Goal: Communication & Community: Answer question/provide support

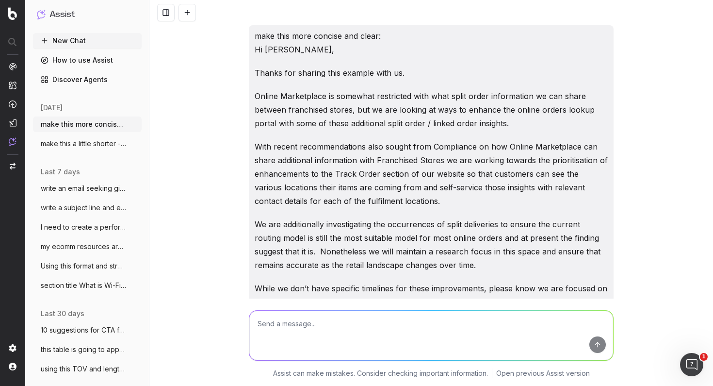
scroll to position [31610, 0]
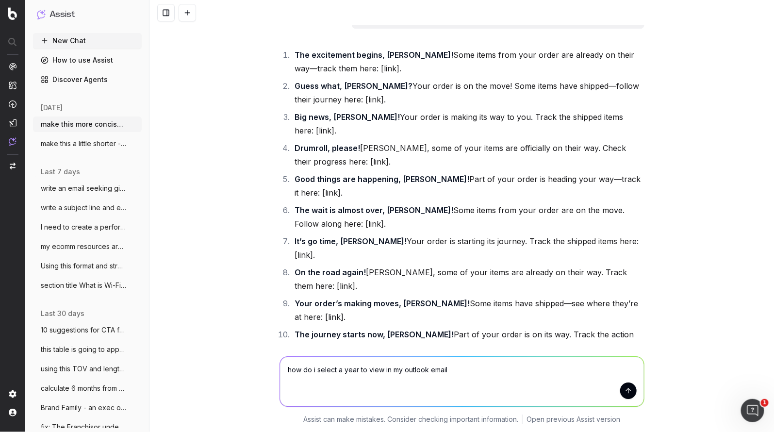
type textarea "how do i select a year to view in my outlook emails"
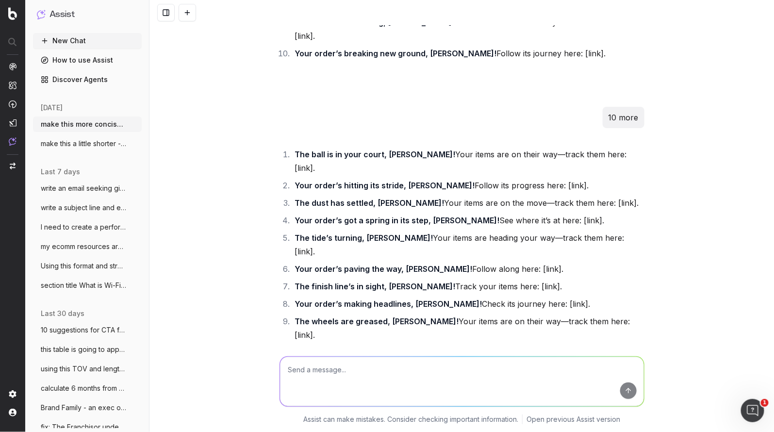
scroll to position [33396, 0]
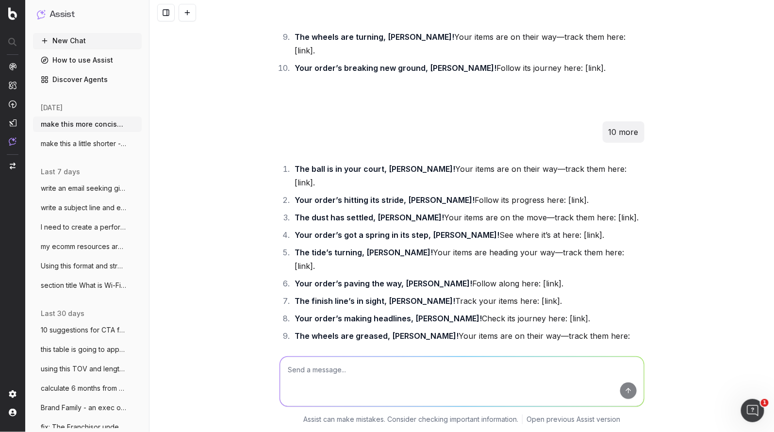
click at [184, 13] on button at bounding box center [187, 12] width 17 height 17
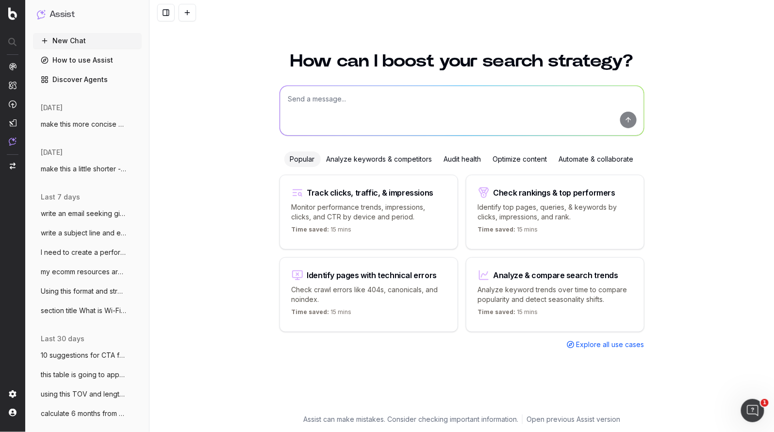
click at [329, 99] on textarea at bounding box center [462, 110] width 364 height 49
paste textarea "Standard Delivery Direct to your door with online tracking Standard delivery is…"
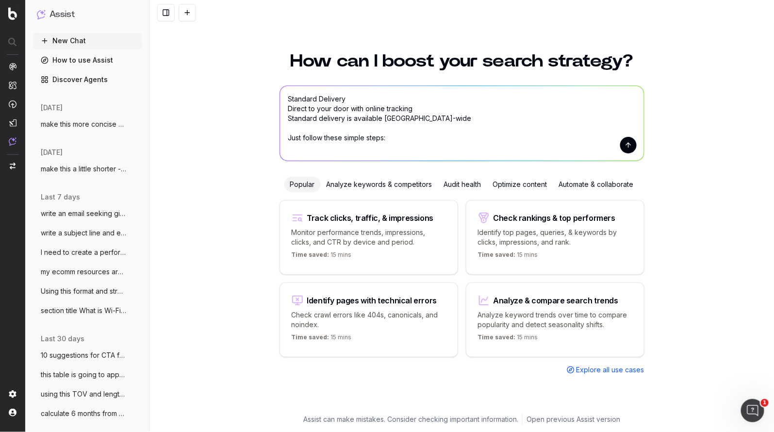
drag, startPoint x: 458, startPoint y: 120, endPoint x: 288, endPoint y: 120, distance: 169.8
click at [285, 122] on textarea "Standard Delivery Direct to your door with online tracking Standard delivery is…" at bounding box center [462, 123] width 364 height 75
click at [288, 101] on textarea "Standard Delivery Direct to your door with online tracking Standard delivery is…" at bounding box center [462, 123] width 364 height 75
paste textarea "delivery is available [GEOGRAPHIC_DATA]-wide Standard"
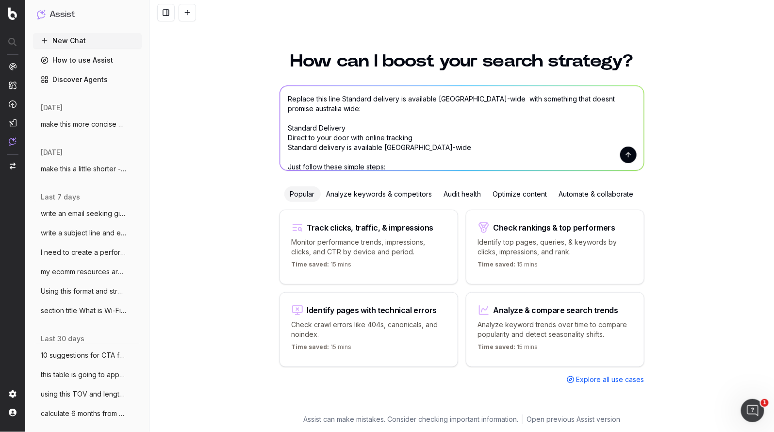
type textarea "Replace this line Standard delivery is available [GEOGRAPHIC_DATA]-wide with so…"
click at [632, 155] on button "submit" at bounding box center [628, 155] width 16 height 16
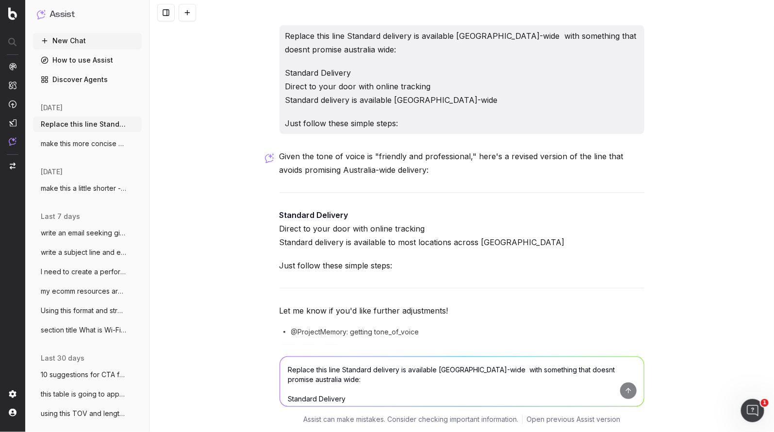
scroll to position [33, 0]
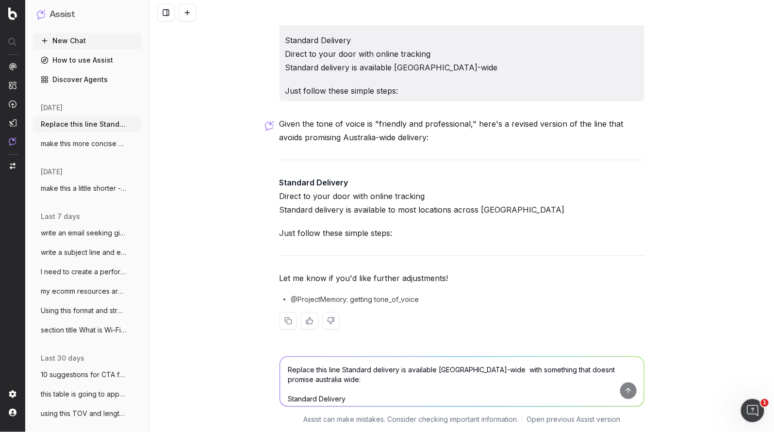
click at [296, 373] on textarea "Replace this line Standard delivery is available [GEOGRAPHIC_DATA]-wide with so…" at bounding box center [462, 381] width 364 height 49
type textarea "No that is flaky - it must read positive withut flaky - can it be more general"
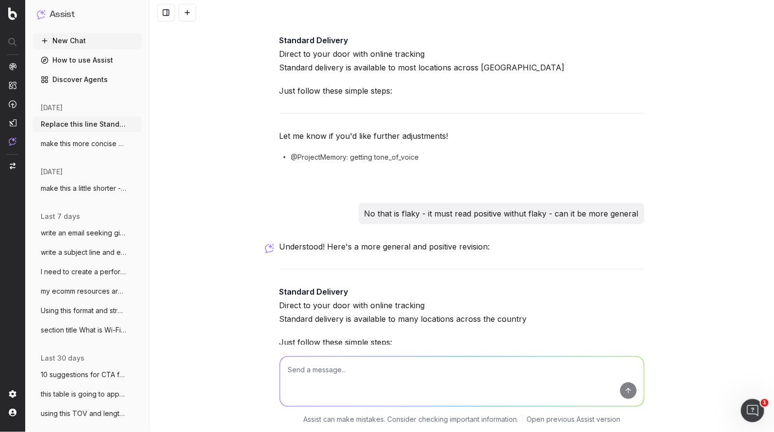
scroll to position [267, 0]
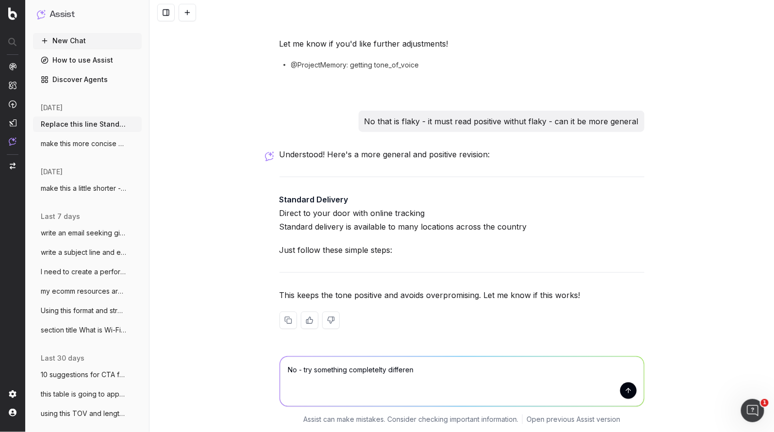
type textarea "No - try something completelty different"
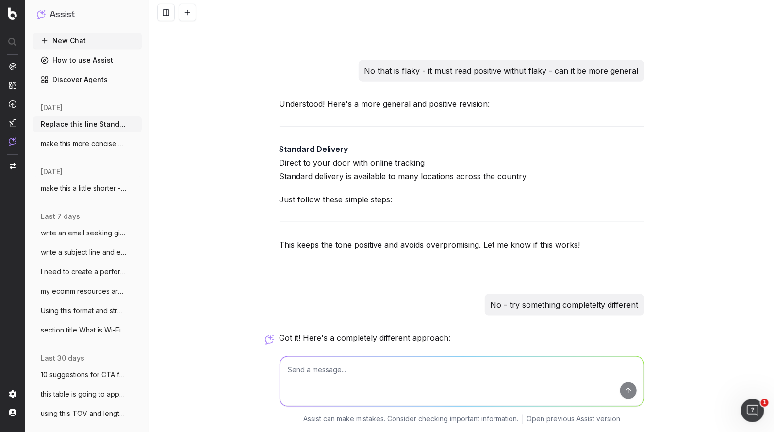
scroll to position [501, 0]
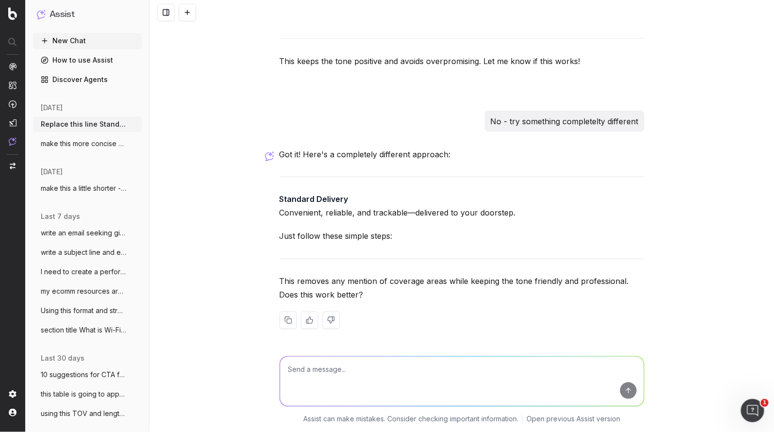
drag, startPoint x: 436, startPoint y: 242, endPoint x: 448, endPoint y: 240, distance: 12.3
click at [441, 241] on p "Just follow these simple steps:" at bounding box center [461, 236] width 365 height 14
drag, startPoint x: 510, startPoint y: 204, endPoint x: 309, endPoint y: 198, distance: 201.9
click at [303, 196] on p "Standard Delivery Convenient, reliable, and trackable—delivered to your doorste…" at bounding box center [461, 206] width 365 height 27
drag, startPoint x: 515, startPoint y: 213, endPoint x: 281, endPoint y: 213, distance: 234.3
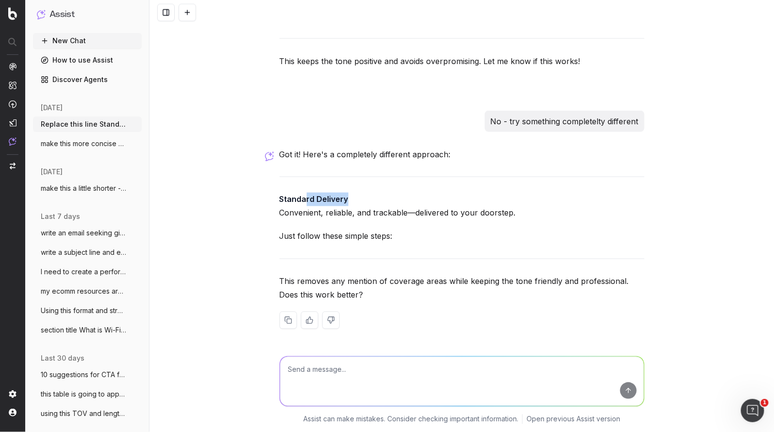
click at [273, 211] on div "Replace this line Standard delivery is available [GEOGRAPHIC_DATA]-wide with so…" at bounding box center [461, 216] width 624 height 432
copy p "Convenient, reliable, and trackable—delivered to your doorstep."
click at [329, 374] on textarea at bounding box center [462, 381] width 364 height 49
type textarea "yes this is better - 5 alternatives like this"
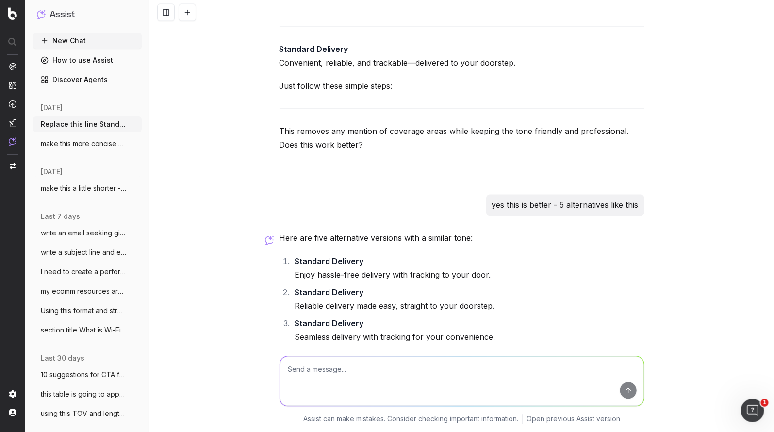
scroll to position [652, 0]
click at [509, 311] on li "Standard Delivery Reliable delivery made easy, straight to your doorstep." at bounding box center [468, 297] width 352 height 27
drag, startPoint x: 506, startPoint y: 304, endPoint x: 284, endPoint y: 304, distance: 222.2
click at [283, 304] on ol "Standard Delivery Enjoy hassle-free delivery with tracking to your door. Standa…" at bounding box center [461, 328] width 365 height 151
copy li "Reliable delivery made easy, straight to your doorstep."
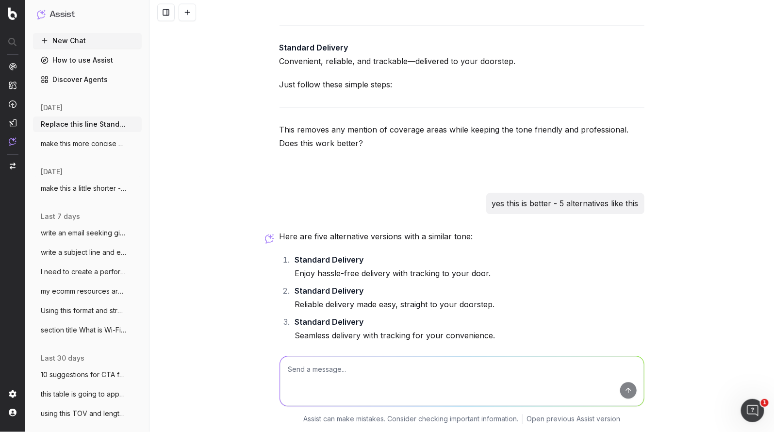
click at [312, 371] on textarea at bounding box center [462, 381] width 364 height 49
paste textarea "Reliable delivery made easy, straight to your doorstep."
drag, startPoint x: 381, startPoint y: 369, endPoint x: 406, endPoint y: 384, distance: 29.6
click at [345, 371] on textarea "Reliable delivery made easy, straight to your doorstep." at bounding box center [462, 381] width 364 height 49
click at [429, 385] on textarea "Reliable delivery made easy, straight to your doorstep." at bounding box center [462, 381] width 364 height 49
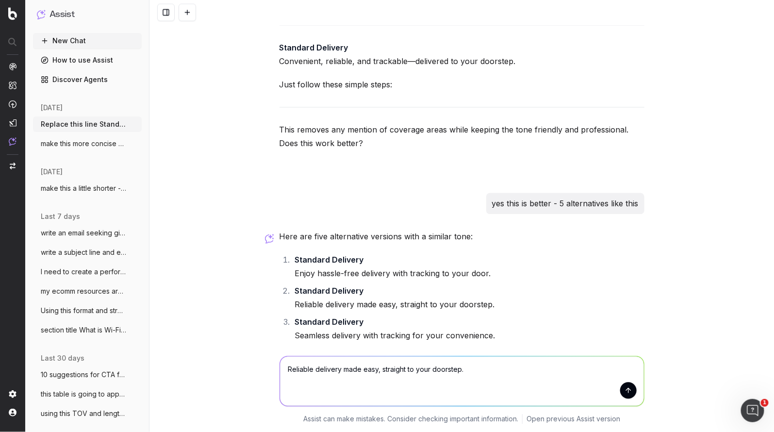
drag, startPoint x: 405, startPoint y: 367, endPoint x: 392, endPoint y: 381, distance: 18.9
click at [342, 371] on textarea "Reliable delivery made easy, straight to your doorstep." at bounding box center [462, 381] width 364 height 49
drag, startPoint x: 441, startPoint y: 370, endPoint x: 421, endPoint y: 367, distance: 20.1
click at [422, 367] on textarea "Reliable delivery straight to your doorstep." at bounding box center [462, 381] width 364 height 49
drag, startPoint x: 446, startPoint y: 287, endPoint x: 472, endPoint y: 279, distance: 26.5
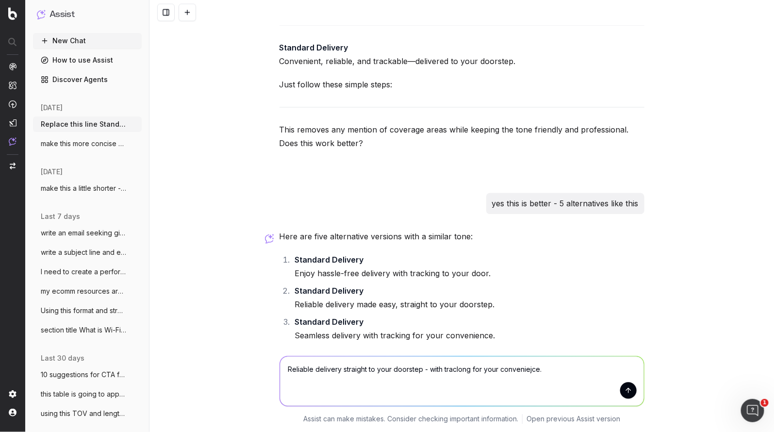
click at [448, 287] on li "Standard Delivery Reliable delivery made easy, straight to your doorstep." at bounding box center [468, 297] width 352 height 27
drag, startPoint x: 494, startPoint y: 274, endPoint x: 284, endPoint y: 274, distance: 210.1
click at [284, 274] on ol "Standard Delivery Enjoy hassle-free delivery with tracking to your door. Standa…" at bounding box center [461, 328] width 365 height 151
copy li "Enjoy hassle-free delivery with tracking to your door."
click at [304, 385] on textarea "Reliable delivery straight to your doorstep - with traclong for your conveniejc…" at bounding box center [462, 381] width 364 height 49
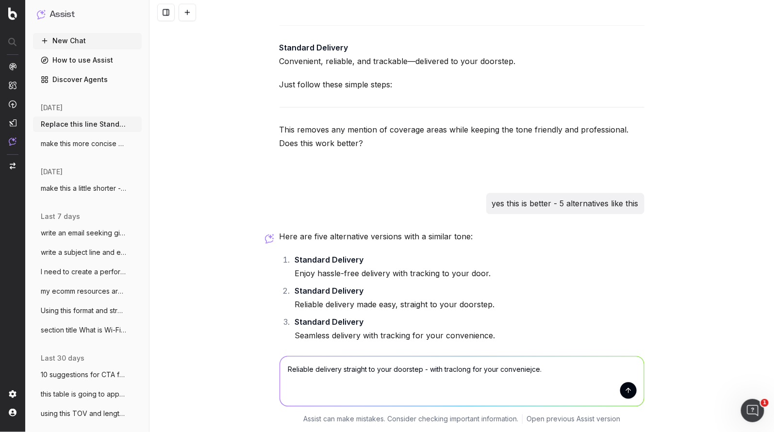
paste textarea "Enjoy hassle-free delivery with tracking to your door."
click at [309, 380] on textarea "Reliable delivery straight to your doorstep - with traclong for your conveniejc…" at bounding box center [462, 381] width 364 height 49
drag, startPoint x: 355, startPoint y: 379, endPoint x: 335, endPoint y: 380, distance: 19.5
click at [335, 380] on textarea "Reliable delivery straight to your doorstep - with traclong for your conveniejc…" at bounding box center [462, 381] width 364 height 49
type textarea "Reliable delivery straight to your doorstep - with traclong for your conveniejc…"
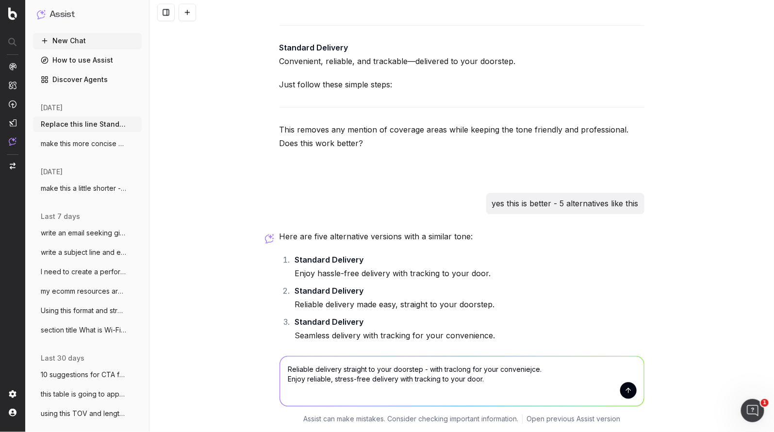
click at [633, 385] on button "submit" at bounding box center [628, 390] width 16 height 16
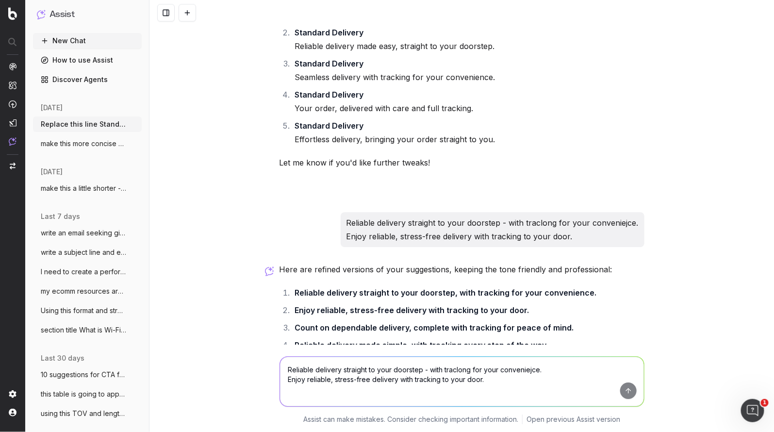
scroll to position [1001, 0]
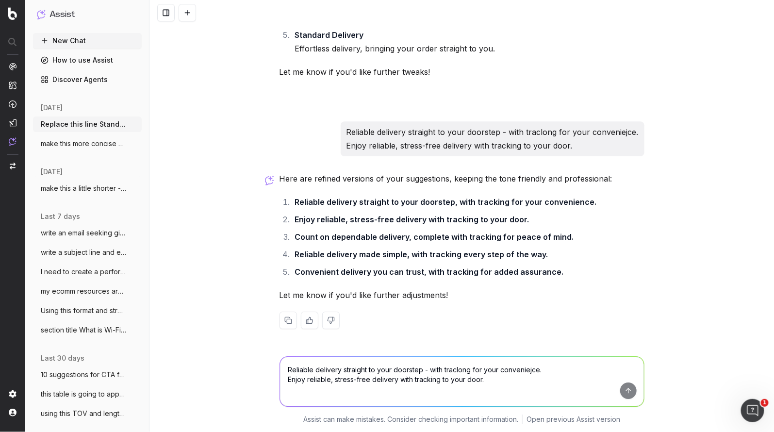
click at [318, 372] on textarea "Reliable delivery straight to your doorstep - with traclong for your conveniejc…" at bounding box center [462, 381] width 364 height 49
click at [384, 369] on textarea "which is best from a customer POV" at bounding box center [462, 381] width 364 height 49
type textarea "which is best from a customer and best prcatice POV"
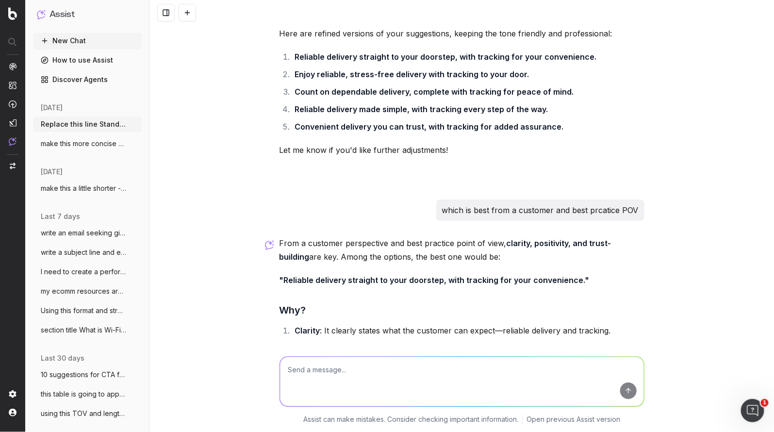
scroll to position [1138, 0]
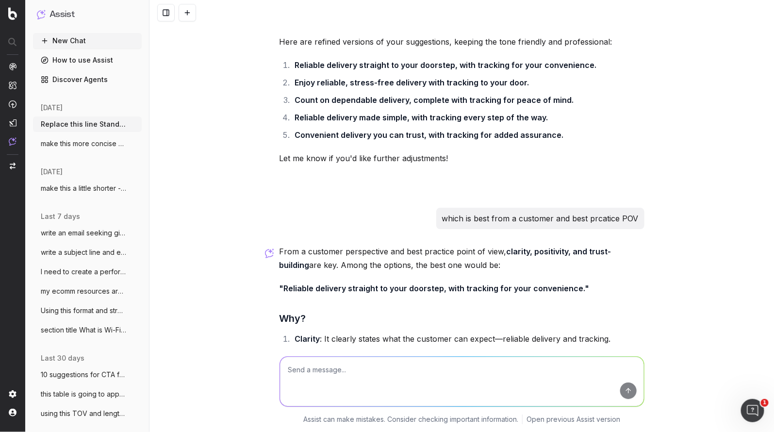
click at [526, 319] on h3 "Why?" at bounding box center [461, 319] width 365 height 16
click at [544, 301] on div "From a customer perspective and best practice point of view, clarity, positivit…" at bounding box center [461, 352] width 365 height 215
click at [548, 314] on h3 "Why?" at bounding box center [461, 319] width 365 height 16
drag, startPoint x: 573, startPoint y: 287, endPoint x: 284, endPoint y: 289, distance: 289.2
click at [284, 289] on strong ""Reliable delivery straight to your doorstep, with tracking for your convenienc…" at bounding box center [434, 288] width 310 height 10
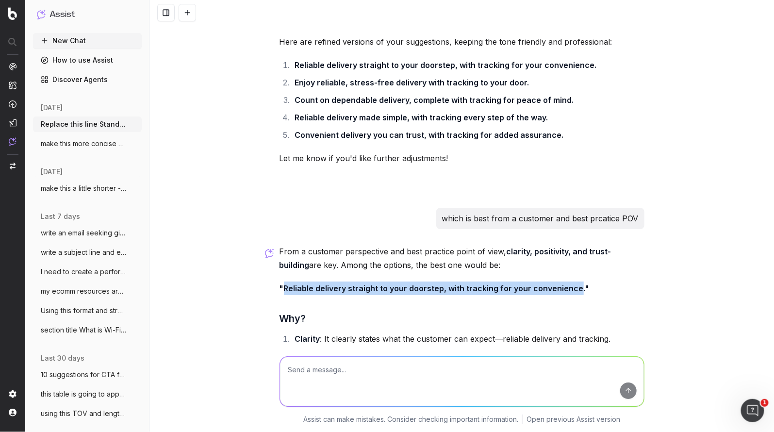
copy strong "Reliable delivery straight to your doorstep, with tracking for your convenience"
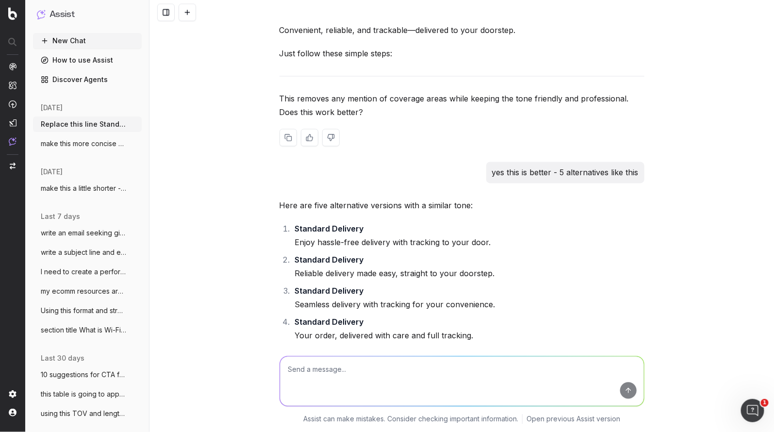
scroll to position [687, 0]
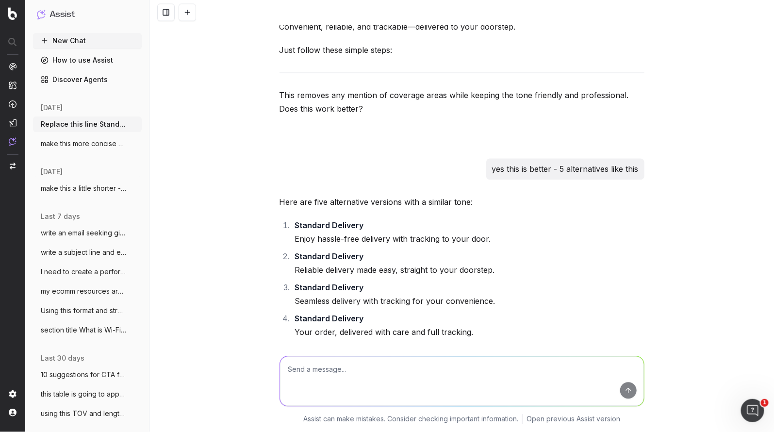
click at [302, 370] on textarea at bounding box center [462, 381] width 364 height 49
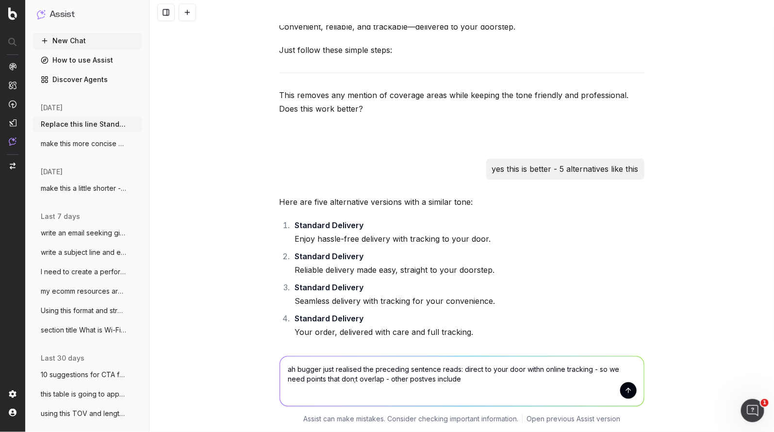
drag, startPoint x: 425, startPoint y: 383, endPoint x: 372, endPoint y: 383, distance: 52.4
click at [367, 379] on textarea "ah bugger just realised the preceding sentence reads: direct to your door withn…" at bounding box center [462, 381] width 364 height 49
type textarea "ah bugger just realised the preceding sentence reads: direct to your door withn…"
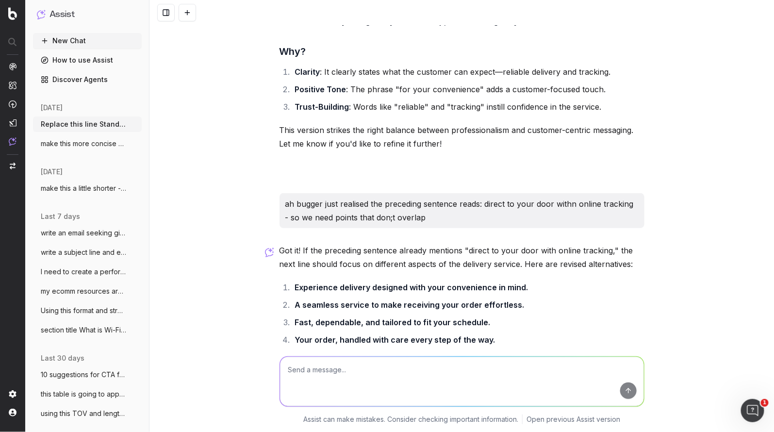
scroll to position [1414, 0]
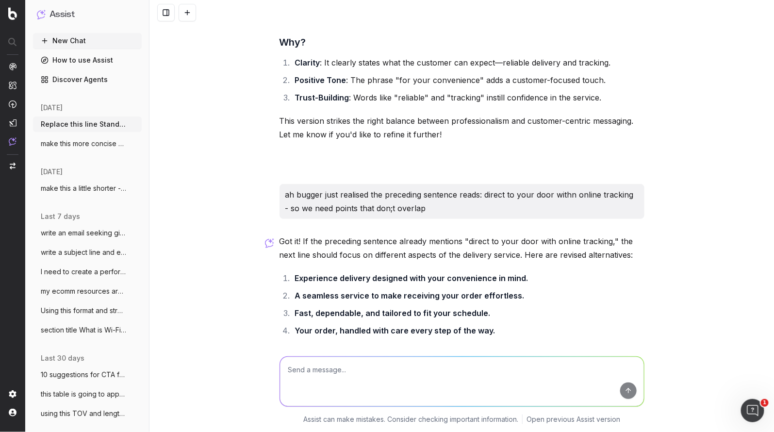
click at [358, 377] on textarea at bounding box center [462, 381] width 364 height 49
type textarea "5 more - it is just standard delivery so we cant overcook it"
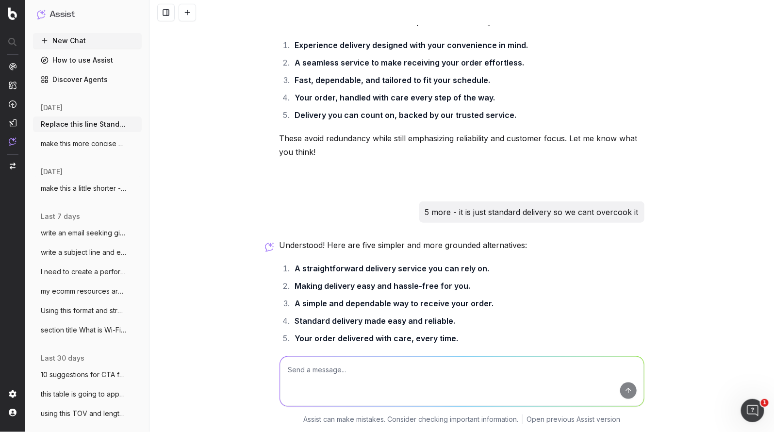
scroll to position [1714, 0]
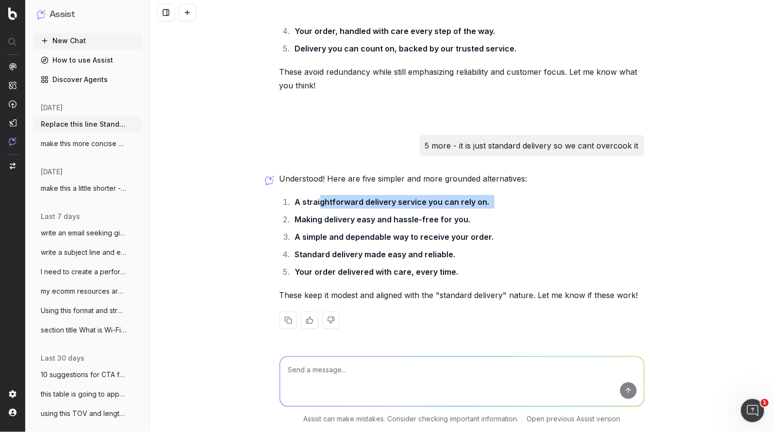
drag, startPoint x: 500, startPoint y: 205, endPoint x: 321, endPoint y: 198, distance: 179.2
click at [319, 198] on li "A straightforward delivery service you can rely on." at bounding box center [468, 202] width 352 height 14
click at [334, 366] on textarea at bounding box center [462, 381] width 364 height 49
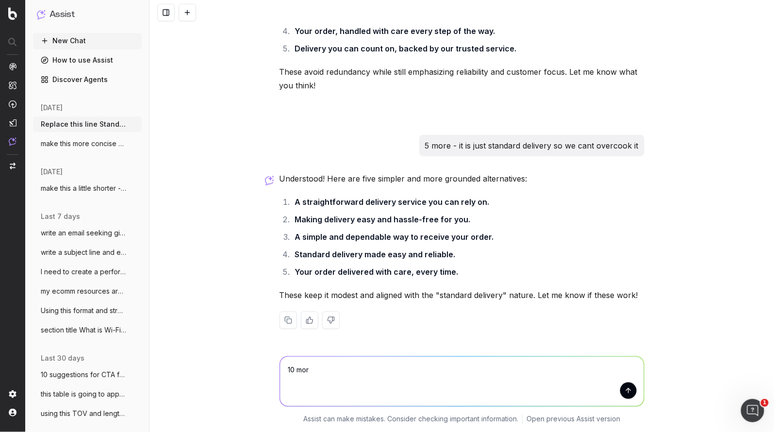
type textarea "10 more"
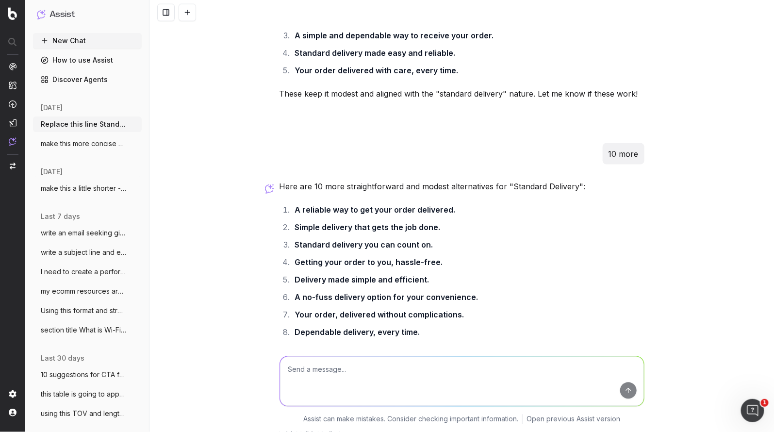
scroll to position [1973, 0]
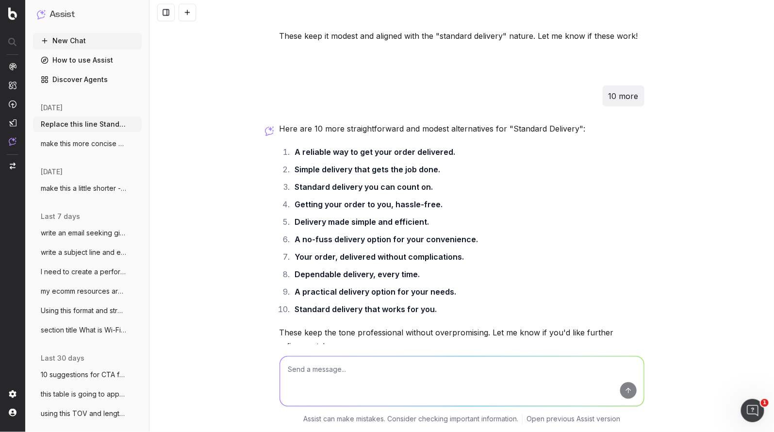
click at [471, 265] on ol "A reliable way to get your order delivered. Simple delivery that gets the job d…" at bounding box center [461, 231] width 365 height 171
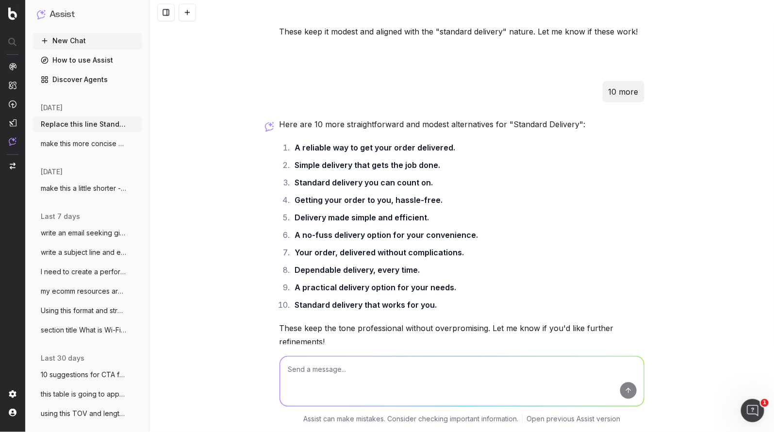
scroll to position [1980, 0]
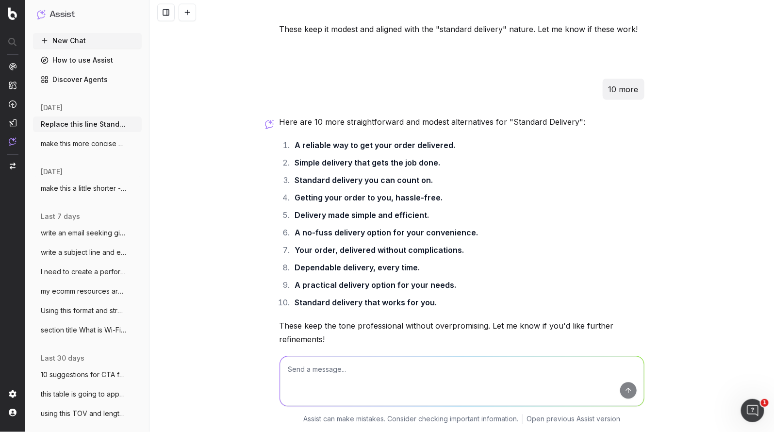
click at [463, 270] on li "Dependable delivery, every time." at bounding box center [468, 268] width 352 height 14
drag, startPoint x: 430, startPoint y: 268, endPoint x: 297, endPoint y: 271, distance: 132.5
click at [297, 271] on li "Dependable delivery, every time." at bounding box center [468, 268] width 352 height 14
copy li "Dependable delivery, every time."
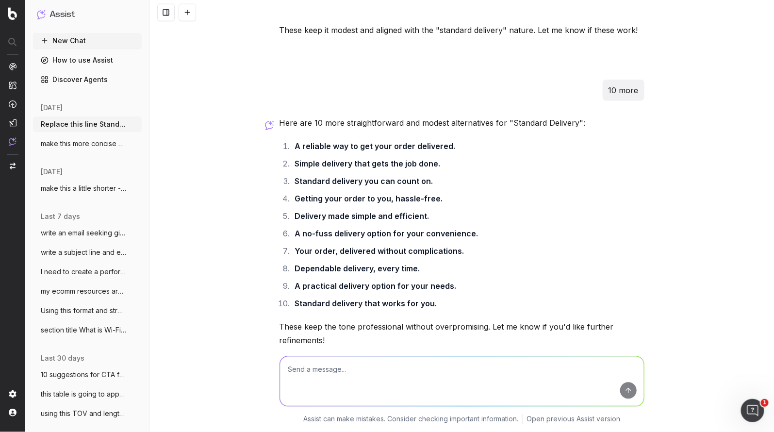
click at [472, 205] on ol "A reliable way to get your order delivered. Simple delivery that gets the job d…" at bounding box center [461, 225] width 365 height 171
click at [468, 244] on ol "A reliable way to get your order delivered. Simple delivery that gets the job d…" at bounding box center [461, 225] width 365 height 171
drag, startPoint x: 486, startPoint y: 229, endPoint x: 295, endPoint y: 236, distance: 190.3
click at [295, 236] on li "A no-fuss delivery option for your convenience." at bounding box center [468, 234] width 352 height 14
copy li "A no-fuss delivery option for your convenience."
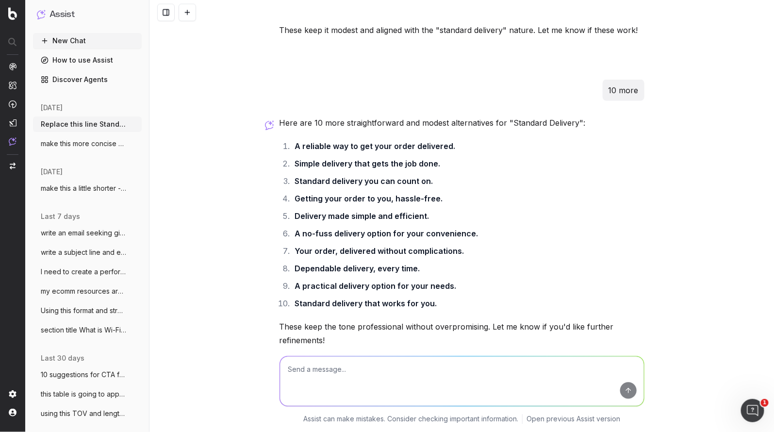
click at [308, 373] on textarea at bounding box center [462, 381] width 364 height 49
paste textarea "Delivered via nationwide store network, for your convenience."
type textarea "6 succinct ways i can say this: Delivered via nationwide store network, for you…"
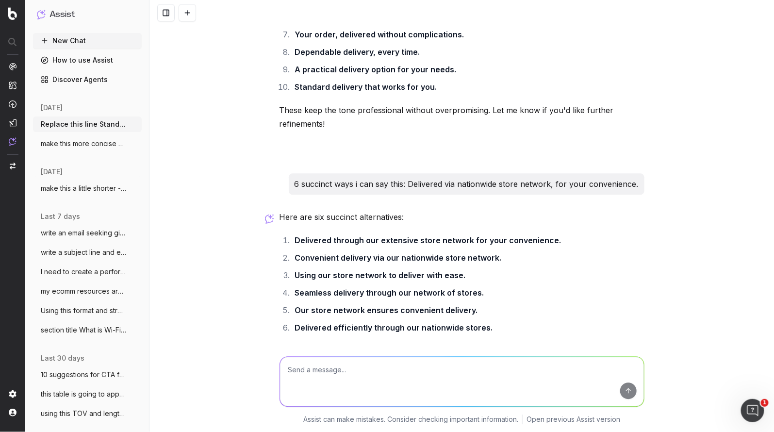
scroll to position [2197, 0]
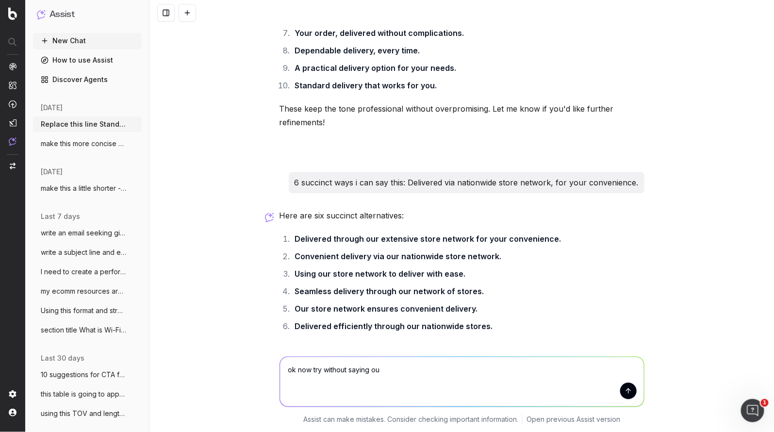
type textarea "ok now try without saying our"
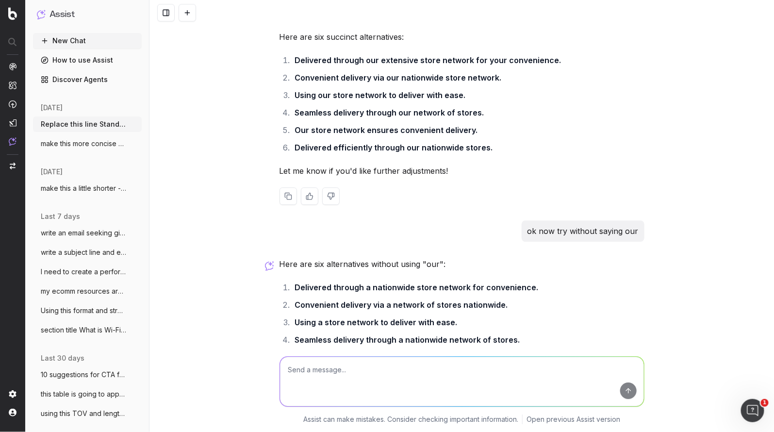
scroll to position [2363, 0]
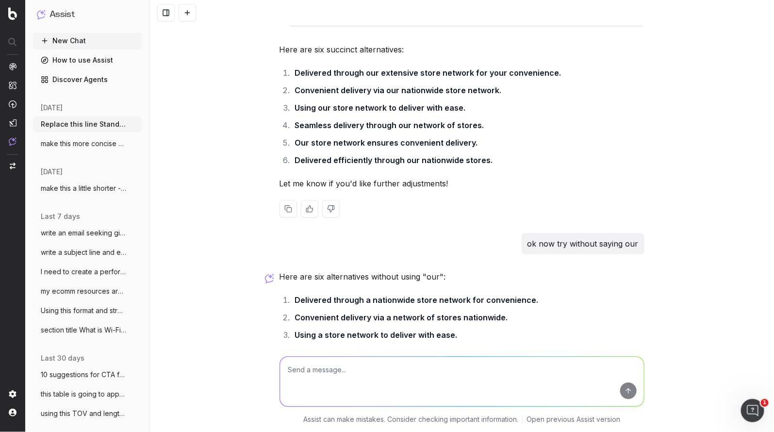
drag, startPoint x: 576, startPoint y: 119, endPoint x: 534, endPoint y: 102, distance: 45.0
click at [551, 110] on ol "Delivered through our extensive store network for your convenience. Convenient …" at bounding box center [461, 116] width 365 height 101
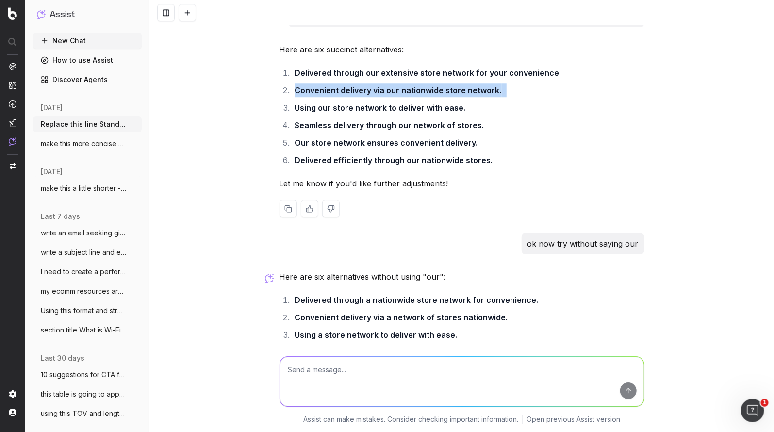
drag, startPoint x: 495, startPoint y: 89, endPoint x: 291, endPoint y: 89, distance: 204.7
click at [292, 89] on li "Convenient delivery via our nationwide store network." at bounding box center [468, 90] width 352 height 14
copy li "Convenient delivery via our nationwide store network."
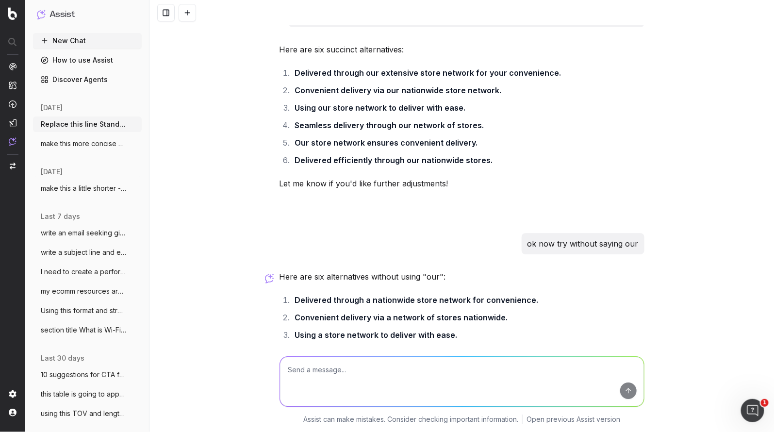
click at [306, 363] on textarea at bounding box center [462, 381] width 364 height 49
drag, startPoint x: 333, startPoint y: 365, endPoint x: 278, endPoint y: 364, distance: 55.8
click at [280, 364] on textarea "With [PERSON_NAME]" at bounding box center [462, 381] width 364 height 49
paste textarea "Delivery available [GEOGRAPHIC_DATA]-wide With [PERSON_NAME] stores [GEOGRAPHIC…"
type textarea "reword this without saying that we have delivery avail aus wide: Delivery avail…"
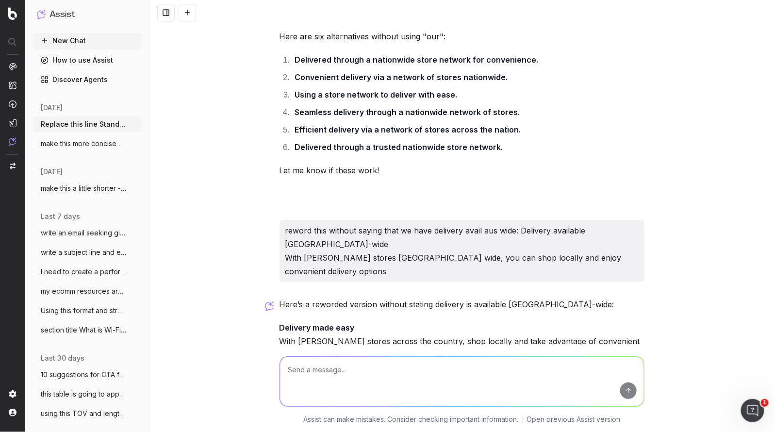
scroll to position [2662, 0]
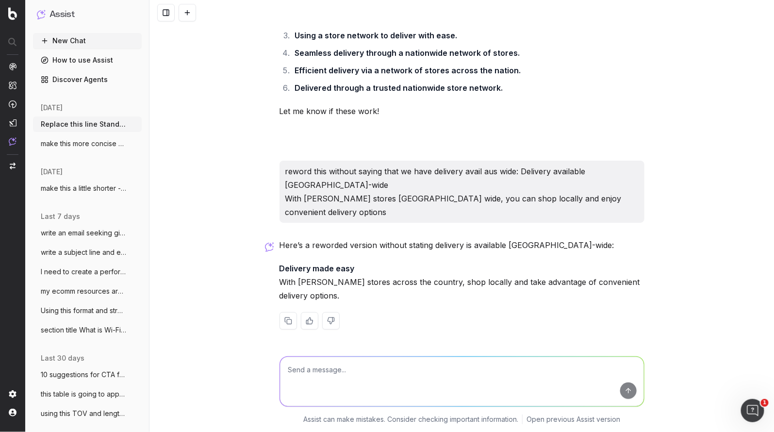
drag, startPoint x: 333, startPoint y: 381, endPoint x: 323, endPoint y: 384, distance: 10.7
click at [329, 382] on textarea at bounding box center [462, 381] width 364 height 49
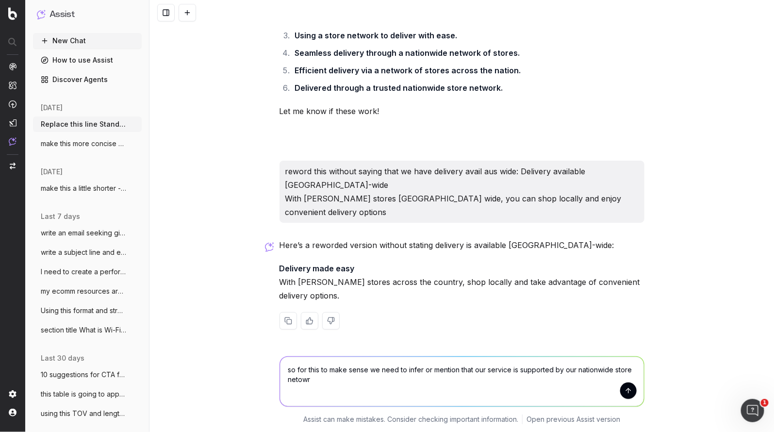
type textarea "so for this to make sense we need to infer or mention that our service is suppo…"
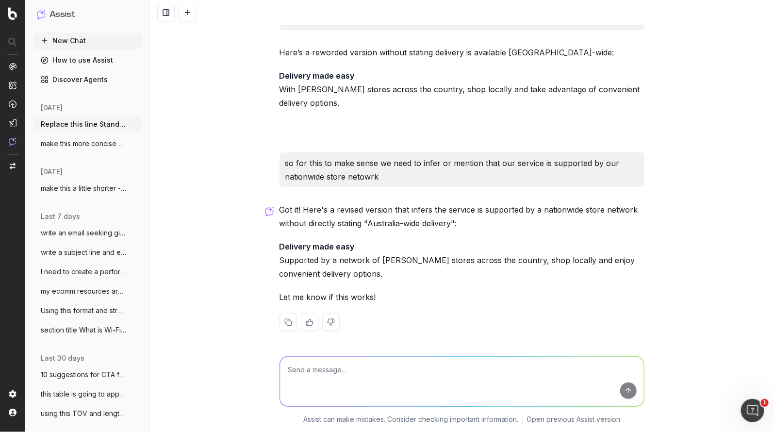
scroll to position [2856, 0]
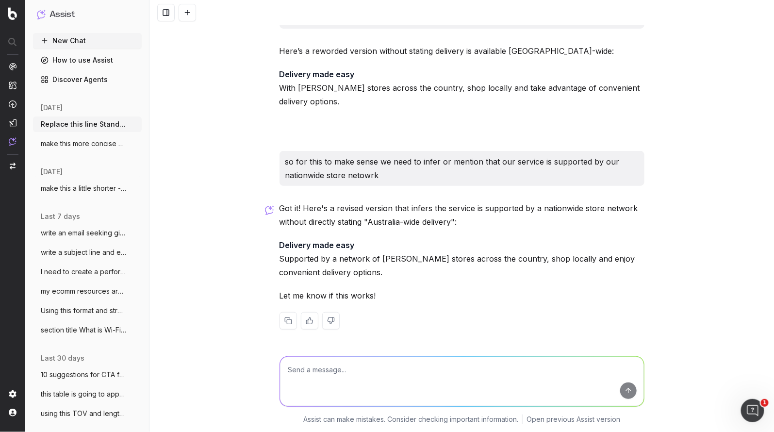
click at [431, 295] on p "Let me know if this works!" at bounding box center [461, 296] width 365 height 14
click at [418, 281] on div "Got it! Here's a revised version that infers the service is supported by a nati…" at bounding box center [461, 273] width 365 height 144
click at [314, 361] on textarea at bounding box center [462, 381] width 364 height 49
type textarea "great but offer alternative headers"
drag, startPoint x: 517, startPoint y: 320, endPoint x: 483, endPoint y: 311, distance: 35.2
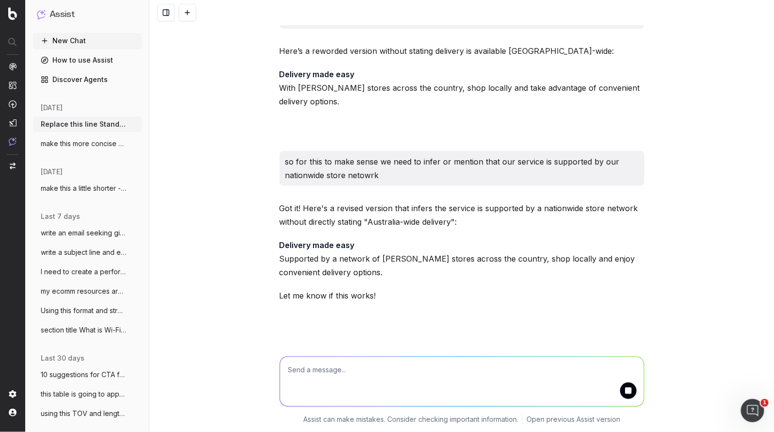
drag, startPoint x: 385, startPoint y: 274, endPoint x: 275, endPoint y: 259, distance: 110.6
copy p "Supported by a network of [PERSON_NAME] stores across the country, shop locally…"
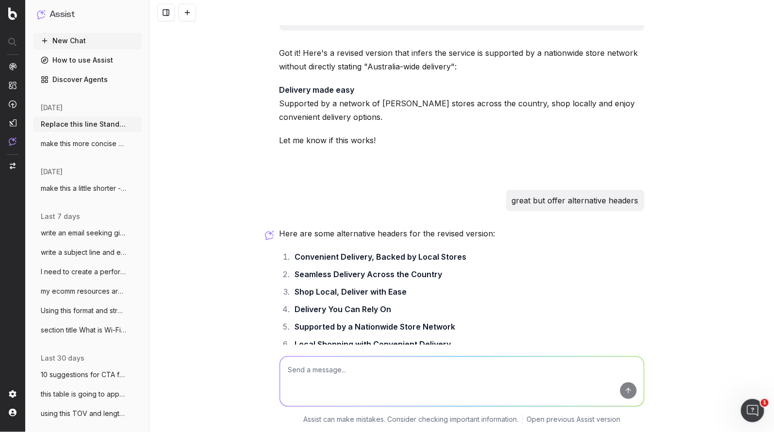
scroll to position [3083, 0]
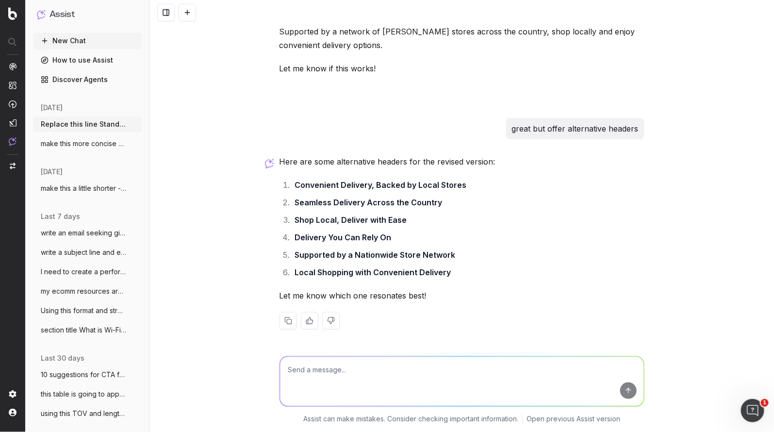
click at [310, 372] on textarea at bounding box center [462, 381] width 364 height 49
type textarea "too long"
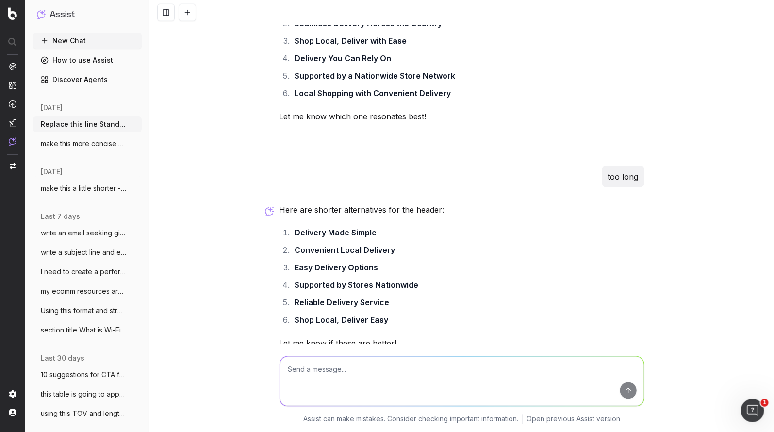
scroll to position [3310, 0]
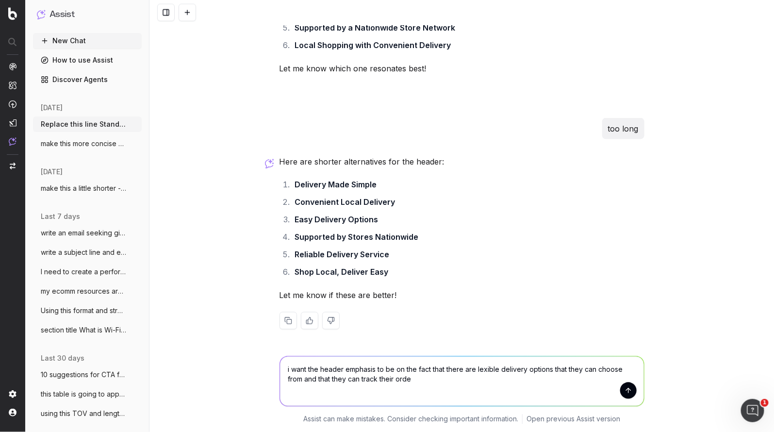
type textarea "i want the header emphasis to be on the fact that there are lexible delivery op…"
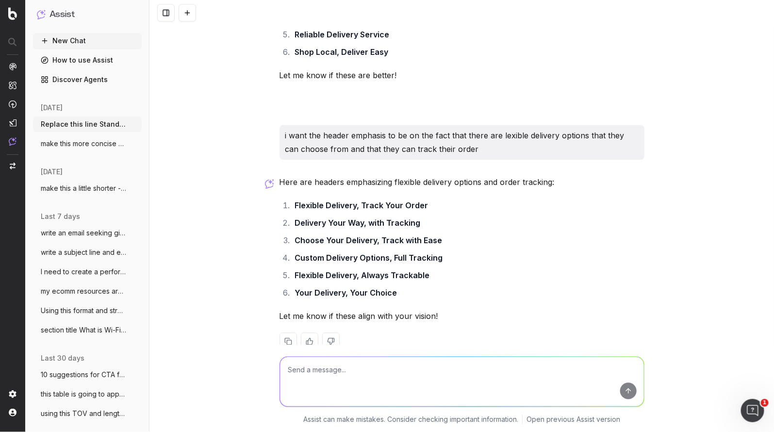
scroll to position [3535, 0]
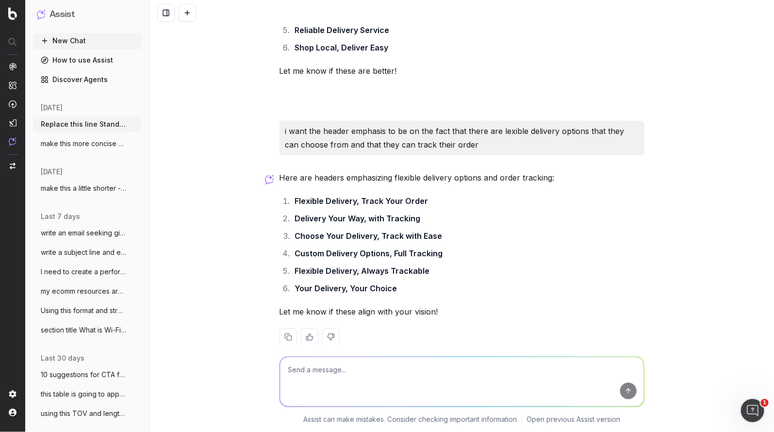
click at [361, 379] on textarea at bounding box center [462, 381] width 364 height 49
type textarea "5more - make them punchy and positive"
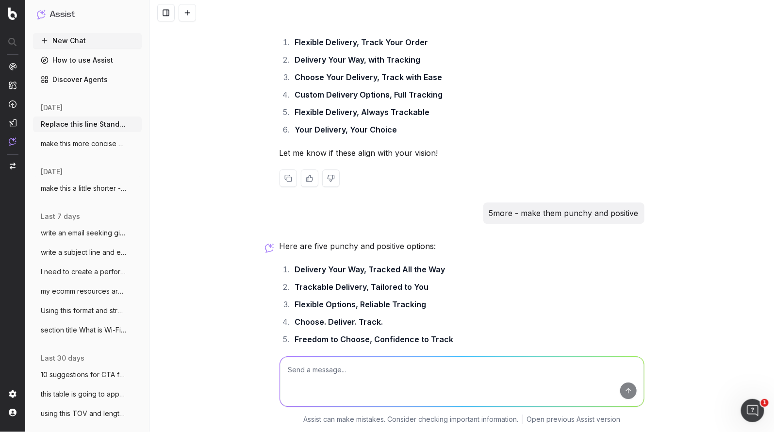
scroll to position [3761, 0]
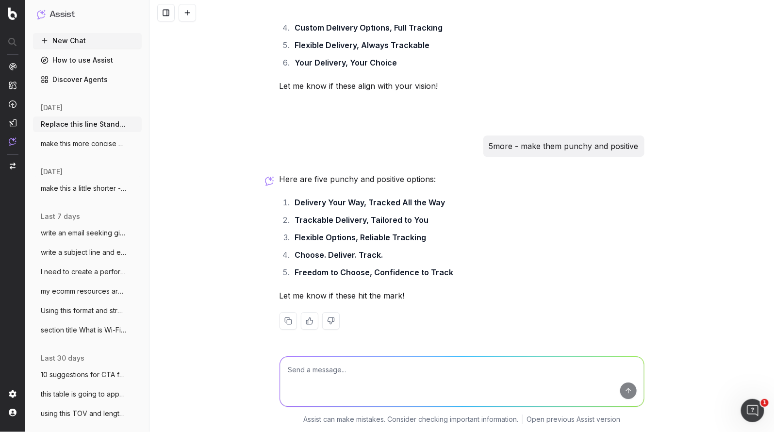
click at [321, 368] on textarea at bounding box center [462, 381] width 364 height 49
type textarea "they need to have the word ddelivery"
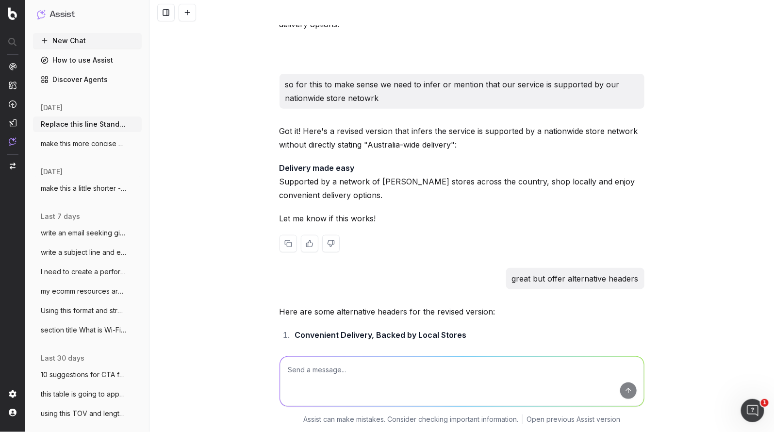
scroll to position [2941, 0]
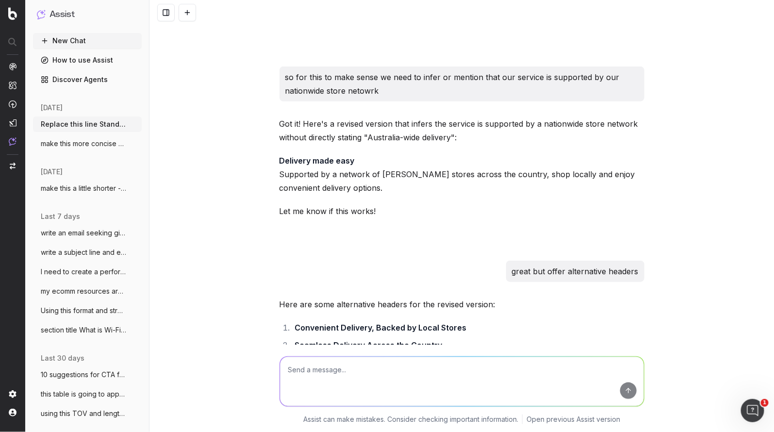
drag, startPoint x: 367, startPoint y: 190, endPoint x: 273, endPoint y: 176, distance: 95.2
click at [273, 176] on div "Replace this line Standard delivery is available [GEOGRAPHIC_DATA]-wide with so…" at bounding box center [461, 216] width 624 height 432
copy p "Supported by a network of [PERSON_NAME] stores across the country, shop locally…"
click at [320, 377] on textarea at bounding box center [462, 381] width 364 height 49
paste textarea "Supported by a network of [PERSON_NAME] stores across the country, shop locally…"
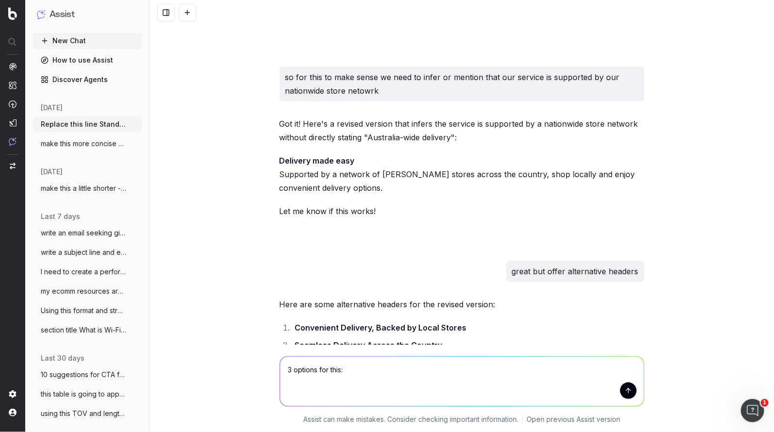
type textarea "3 options for this: Supported by a network of [PERSON_NAME] stores across the c…"
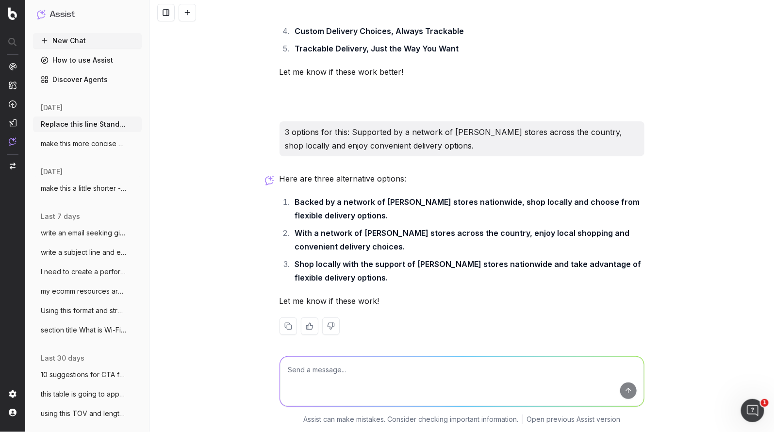
scroll to position [4199, 0]
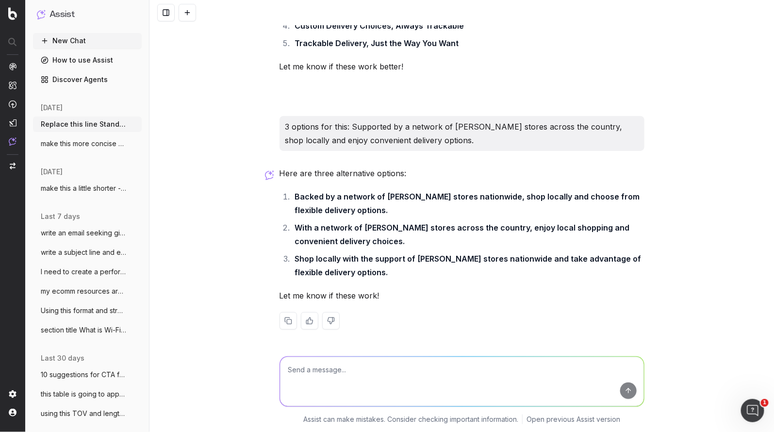
drag, startPoint x: 435, startPoint y: 146, endPoint x: 446, endPoint y: 144, distance: 11.3
click at [435, 146] on p "3 options for this: Supported by a network of [PERSON_NAME] stores across the c…" at bounding box center [461, 133] width 353 height 27
click at [462, 146] on p "3 options for this: Supported by a network of [PERSON_NAME] stores across the c…" at bounding box center [461, 133] width 353 height 27
drag, startPoint x: 431, startPoint y: 144, endPoint x: 352, endPoint y: 127, distance: 81.0
click at [352, 127] on p "3 options for this: Supported by a network of [PERSON_NAME] stores across the c…" at bounding box center [461, 133] width 353 height 27
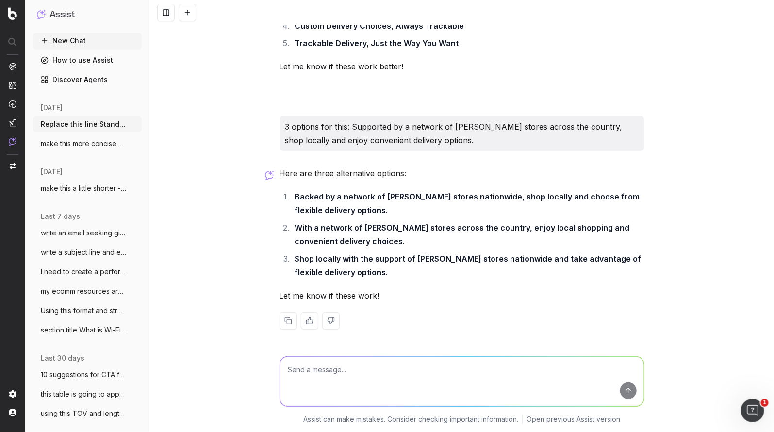
copy p "Supported by a network of [PERSON_NAME] stores across the country, shop locally…"
click at [293, 376] on textarea at bounding box center [462, 381] width 364 height 49
type textarea "other otptions about delivery that works for you or that suits you - 15"
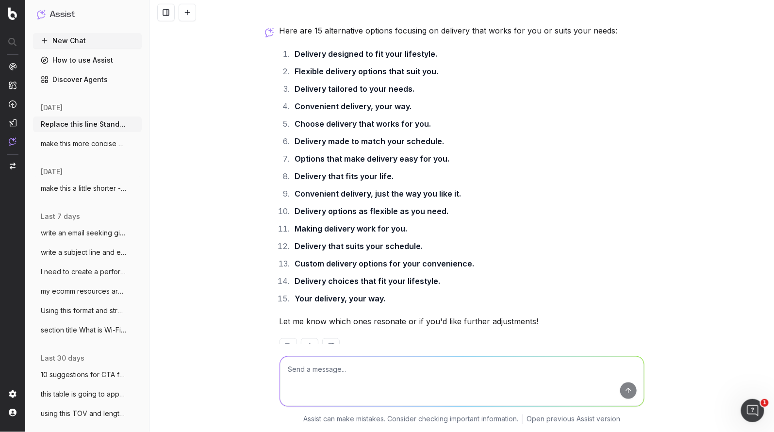
scroll to position [4560, 0]
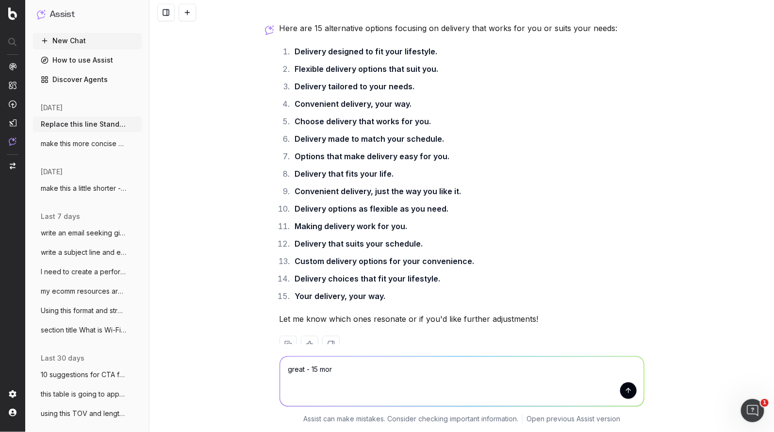
type textarea "great - 15 more"
